Goal: Information Seeking & Learning: Learn about a topic

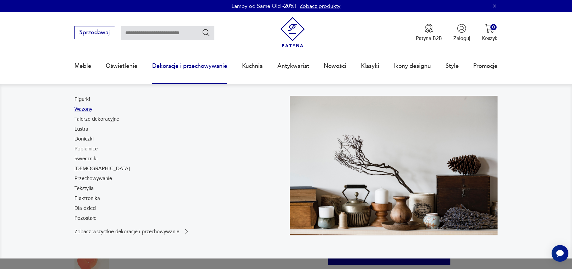
click at [74, 110] on link "Wazony" at bounding box center [83, 109] width 18 height 7
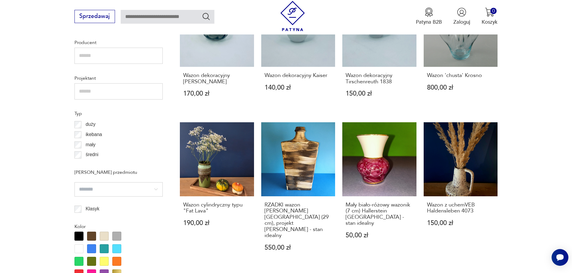
scroll to position [463, 0]
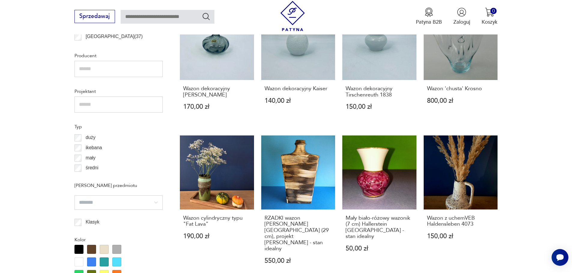
click at [83, 113] on input "text" at bounding box center [118, 105] width 88 height 16
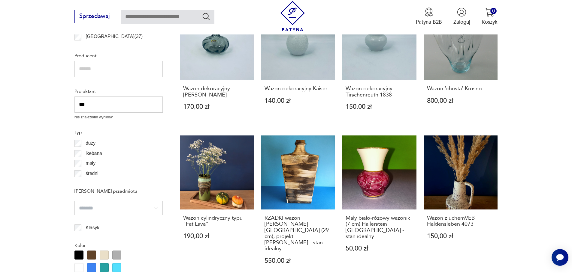
type input "***"
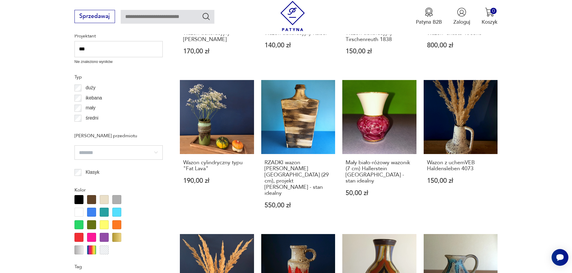
scroll to position [422, 0]
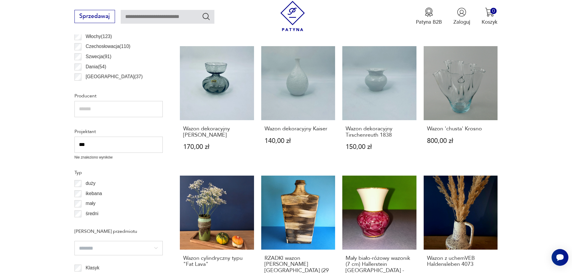
click at [84, 117] on input "text" at bounding box center [118, 109] width 88 height 16
click at [89, 184] on div "Filtruj produkty Cena MIN MAX OK Promocja Datowanie OK Kraj pochodzenia [DEMOGR…" at bounding box center [118, 259] width 88 height 777
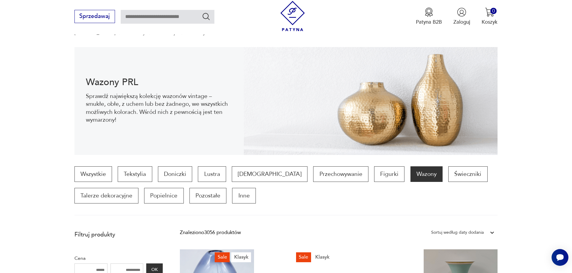
scroll to position [62, 0]
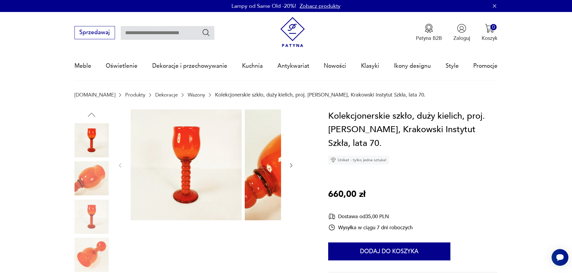
click at [126, 38] on input "text" at bounding box center [168, 33] width 94 height 14
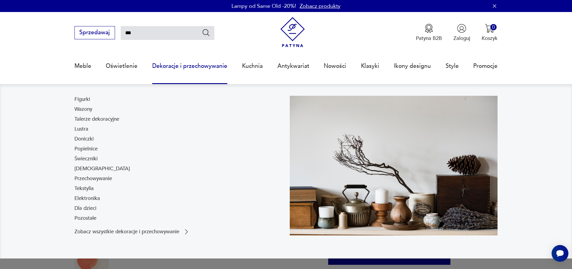
type input "***"
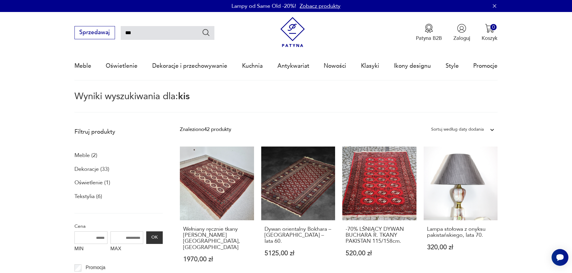
click at [202, 32] on icon "Szukaj" at bounding box center [206, 32] width 9 height 9
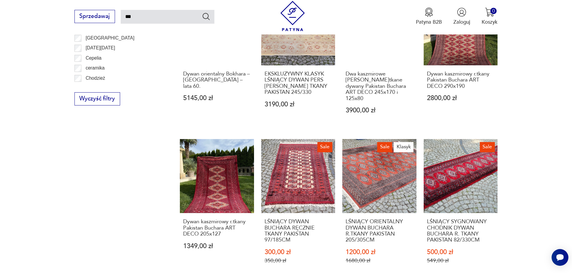
scroll to position [480, 0]
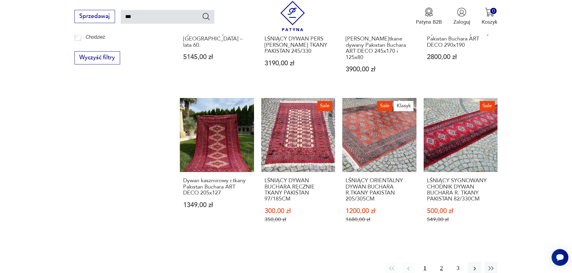
click at [446, 262] on button "2" at bounding box center [441, 268] width 13 height 13
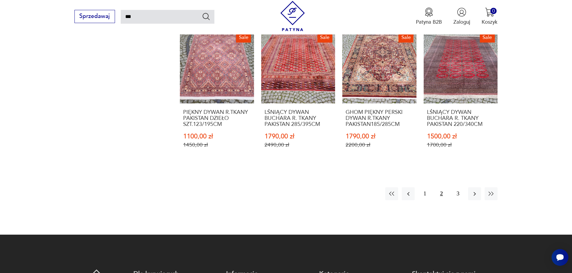
scroll to position [558, 0]
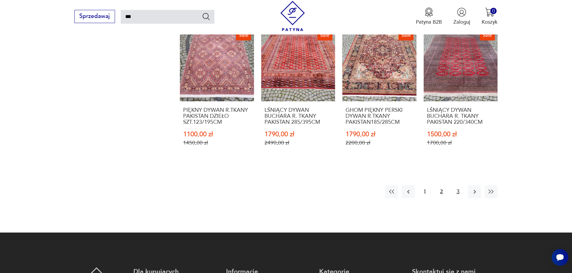
click at [464, 192] on button "3" at bounding box center [457, 191] width 13 height 13
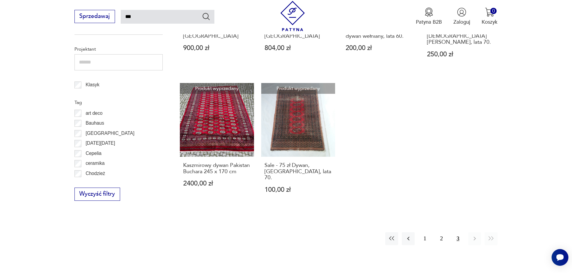
scroll to position [440, 0]
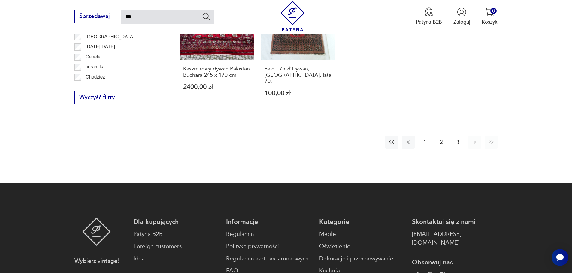
scroll to position [547, 0]
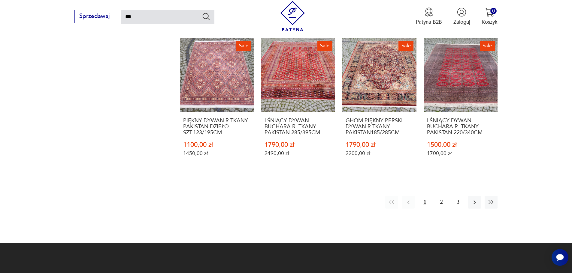
scroll to position [480, 0]
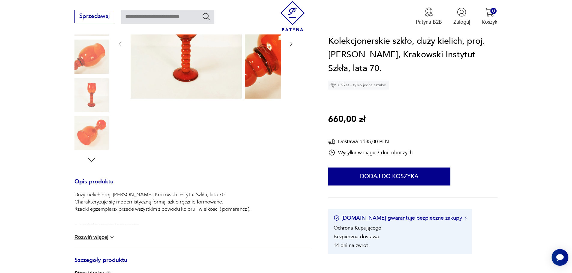
scroll to position [80, 0]
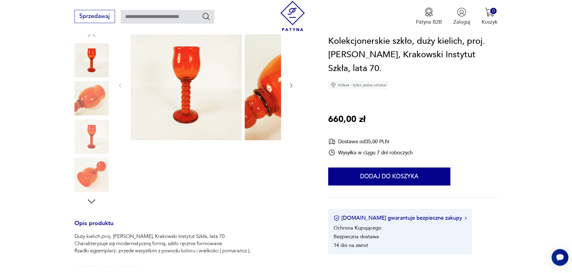
click at [288, 87] on icon "button" at bounding box center [291, 86] width 6 height 6
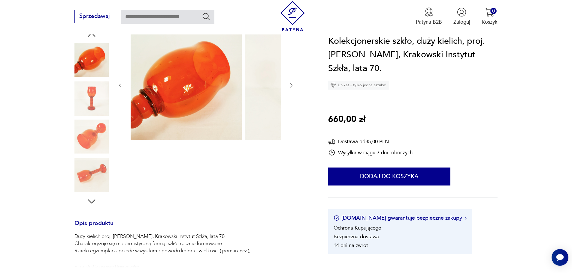
click at [288, 89] on icon "button" at bounding box center [291, 86] width 6 height 6
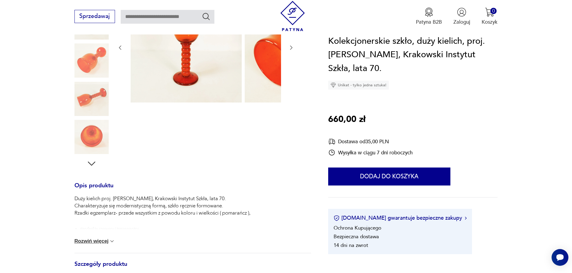
scroll to position [160, 0]
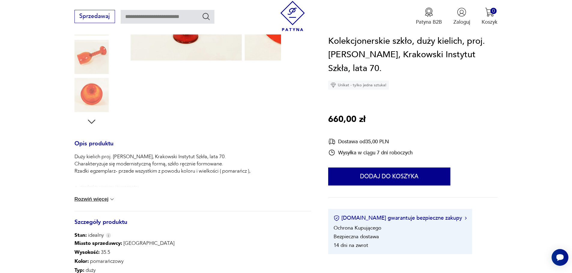
click at [81, 203] on button "Rozwiń więcej" at bounding box center [94, 200] width 41 height 6
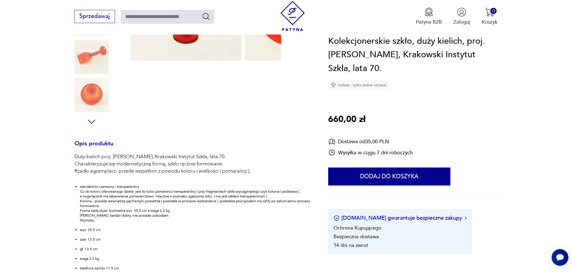
scroll to position [280, 0]
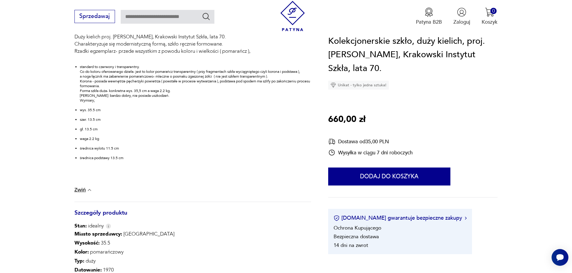
click at [74, 193] on button "Zwiń" at bounding box center [83, 190] width 18 height 6
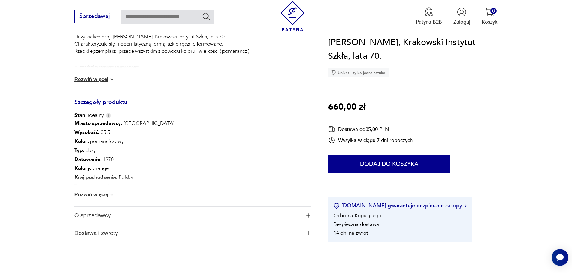
click at [86, 198] on button "Rozwiń więcej" at bounding box center [94, 195] width 41 height 6
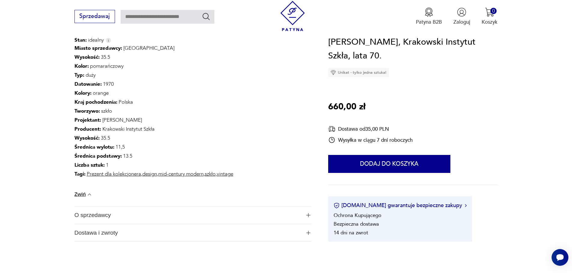
scroll to position [440, 0]
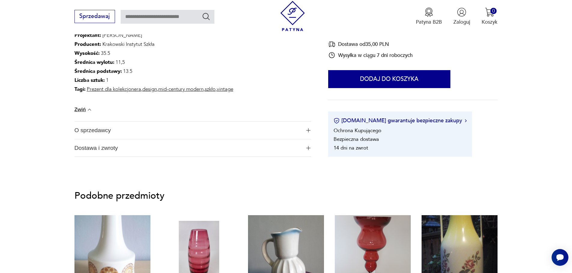
click at [85, 139] on span "O sprzedawcy" at bounding box center [187, 130] width 227 height 17
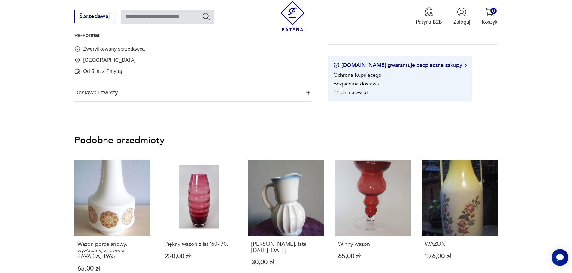
scroll to position [600, 0]
